Goal: Task Accomplishment & Management: Use online tool/utility

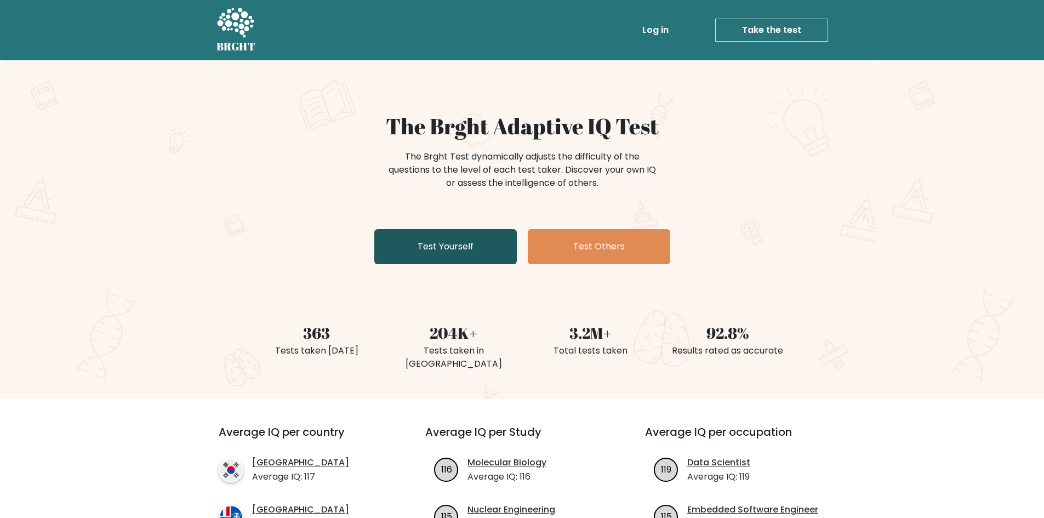
click at [441, 251] on link "Test Yourself" at bounding box center [445, 246] width 142 height 35
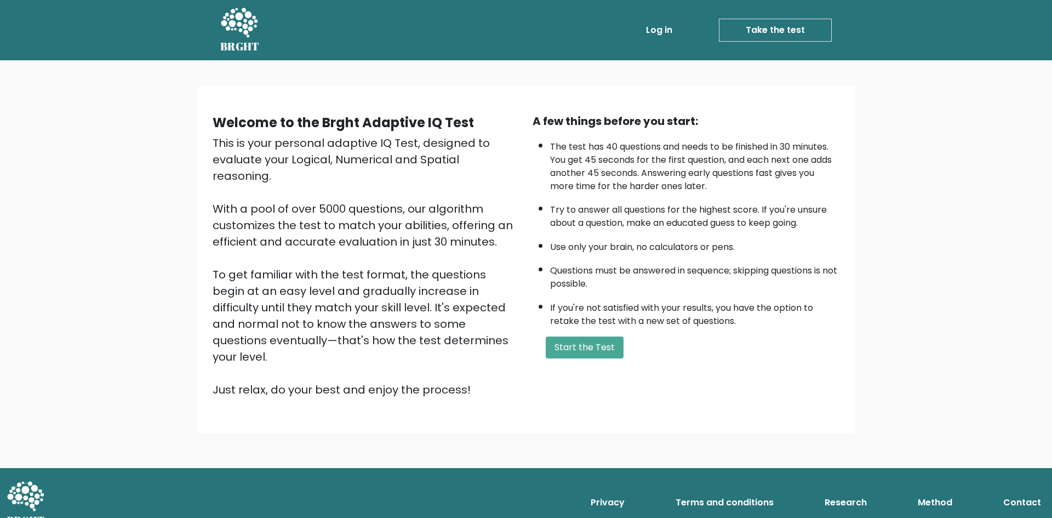
click at [589, 328] on div "A few things before you start: The test has 40 questions and needs to be finish…" at bounding box center [686, 255] width 320 height 285
click at [587, 347] on button "Start the Test" at bounding box center [585, 347] width 78 height 22
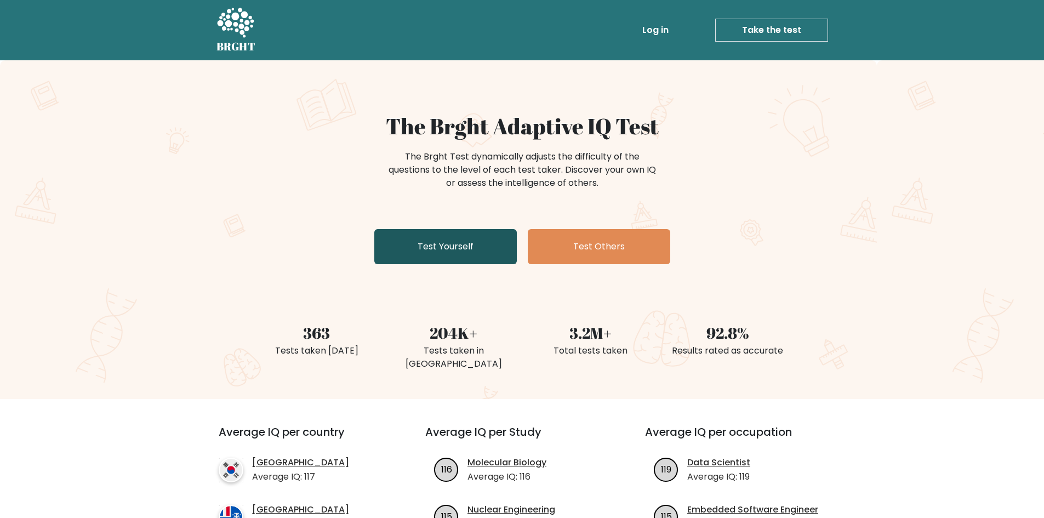
click at [451, 248] on link "Test Yourself" at bounding box center [445, 246] width 142 height 35
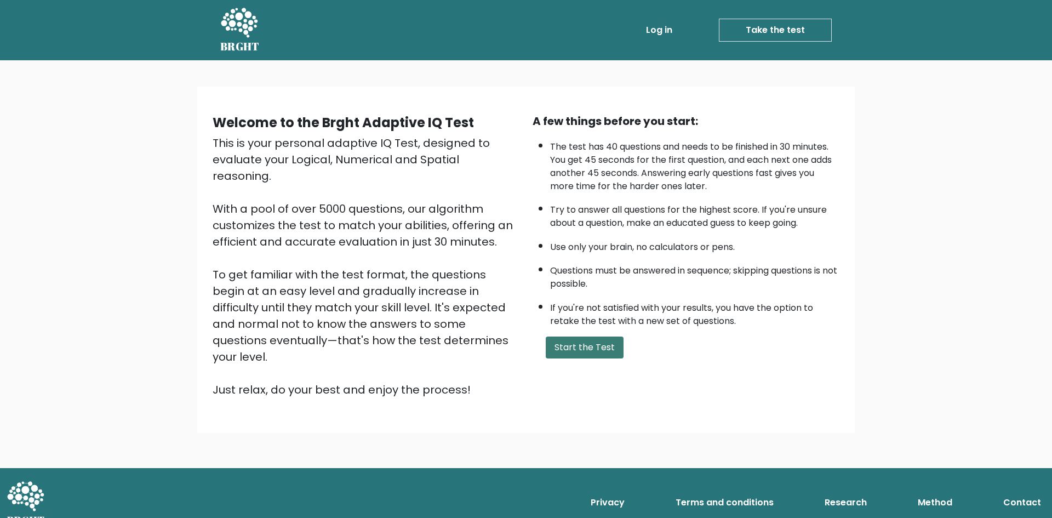
click at [608, 345] on button "Start the Test" at bounding box center [585, 347] width 78 height 22
